Goal: Task Accomplishment & Management: Manage account settings

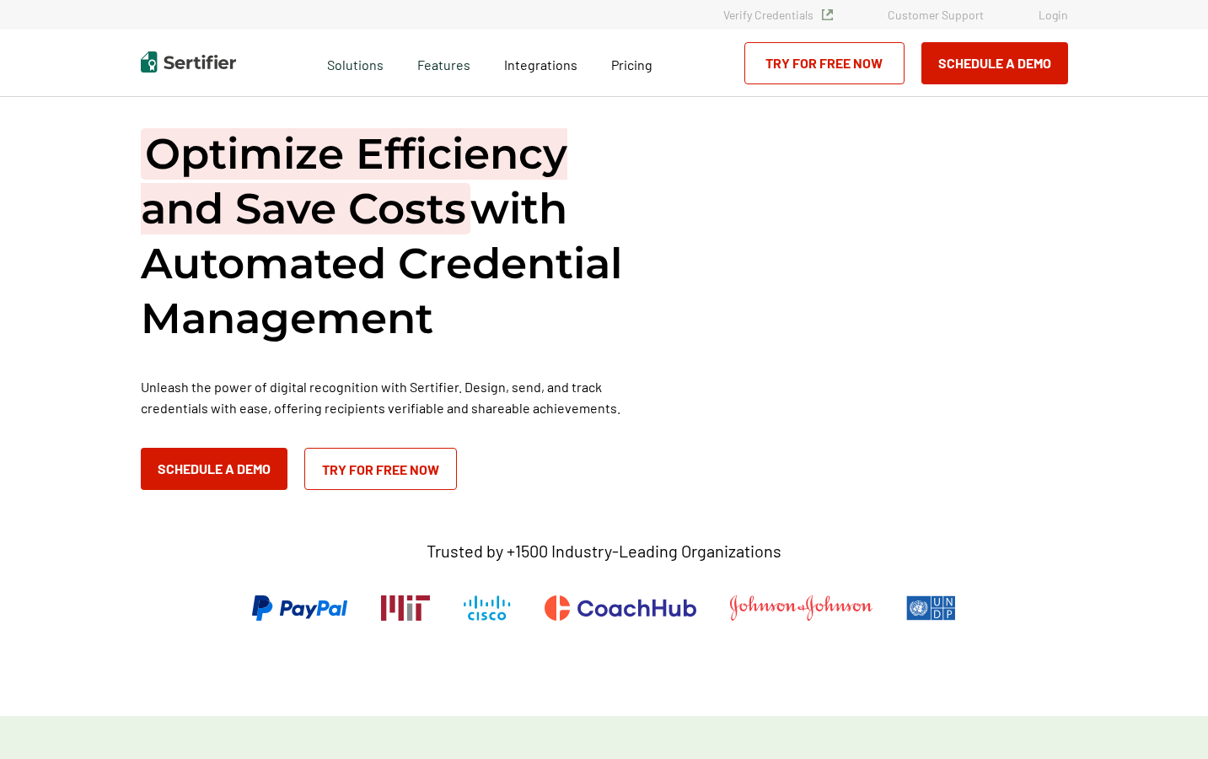
click at [1048, 15] on link "Login" at bounding box center [1054, 15] width 30 height 14
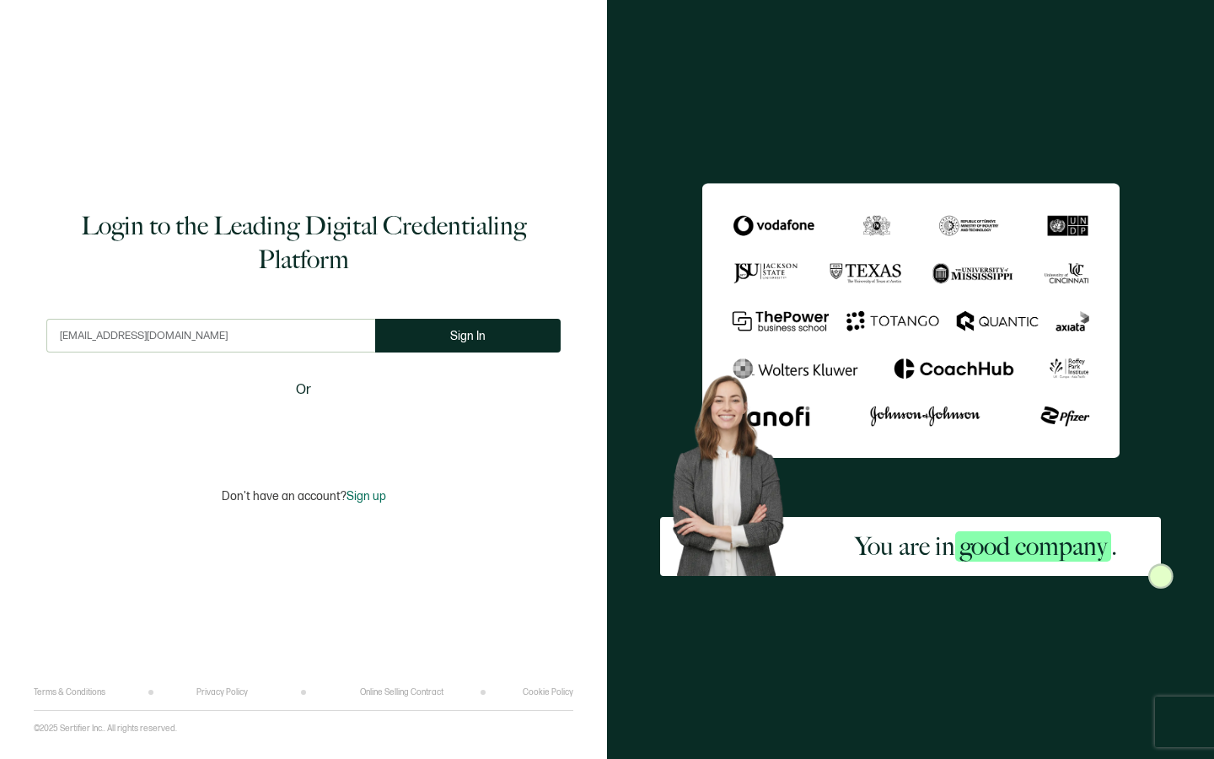
type input "[EMAIL_ADDRESS][DOMAIN_NAME]"
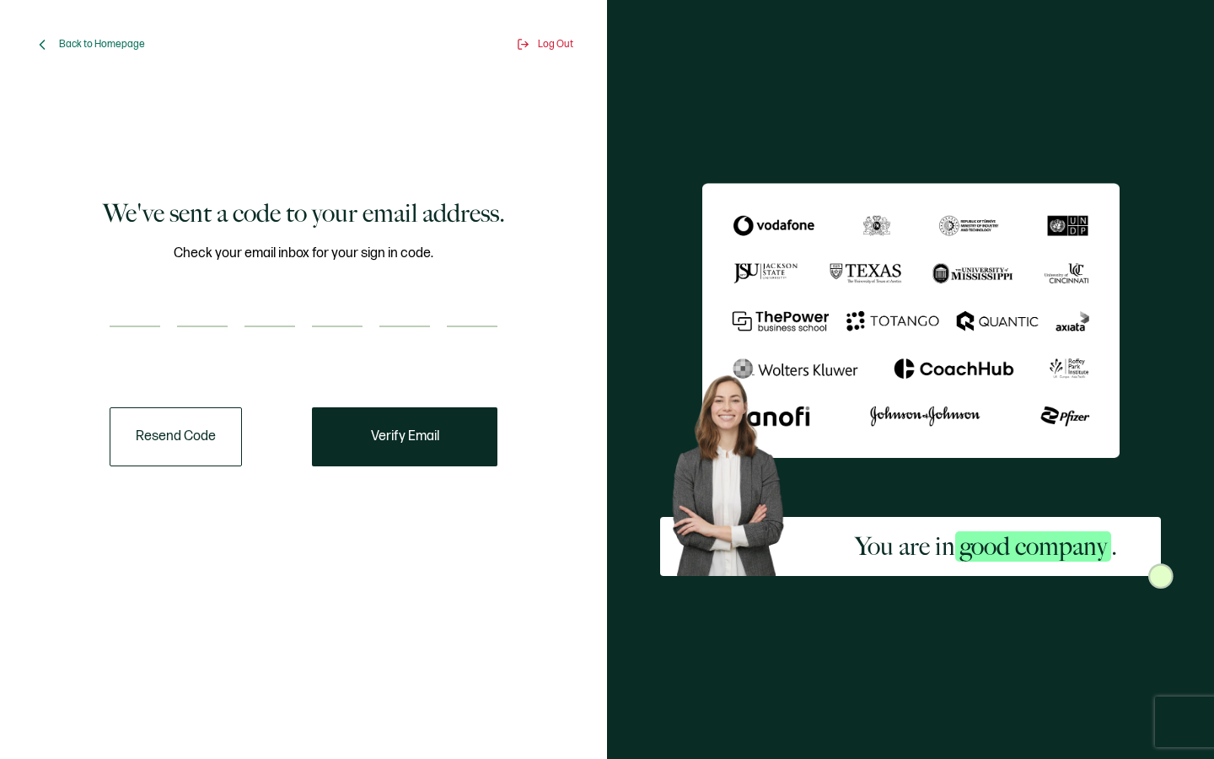
click at [158, 314] on input "number" at bounding box center [135, 310] width 51 height 34
type input "8"
type input "1"
type input "8"
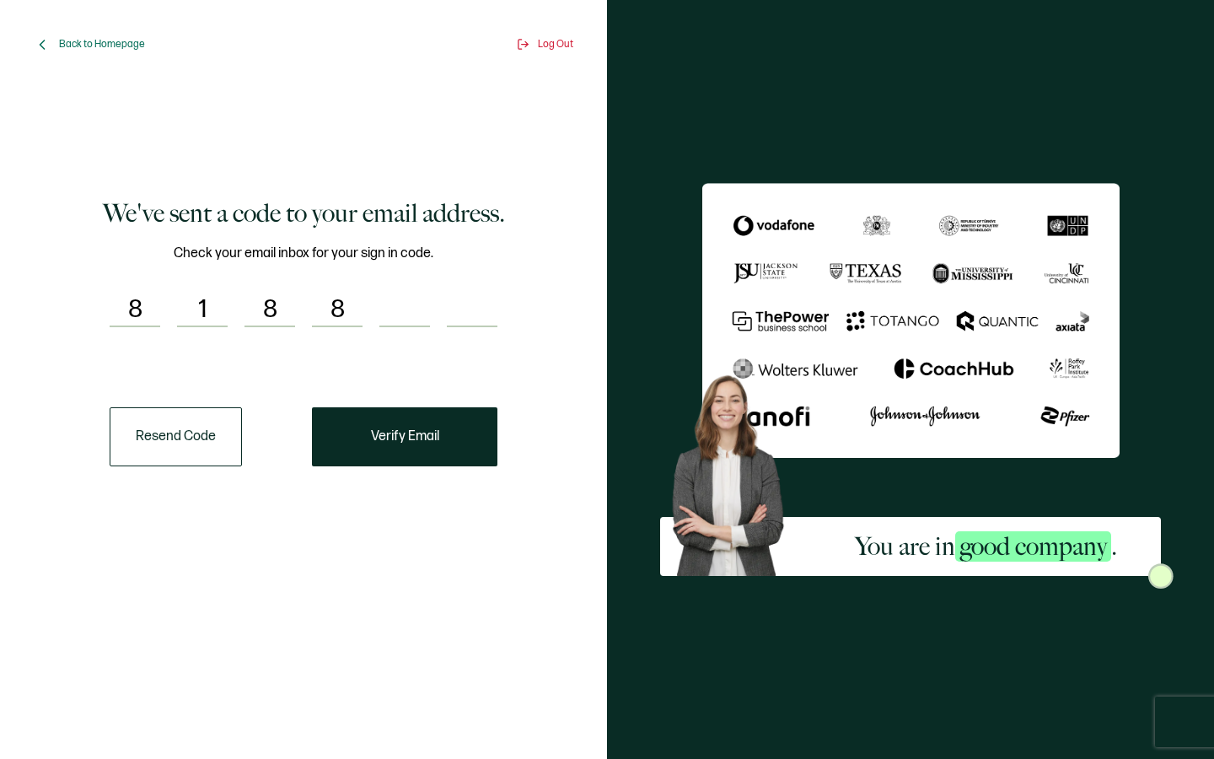
type input "7"
type input "8"
